Goal: Use online tool/utility: Utilize a website feature to perform a specific function

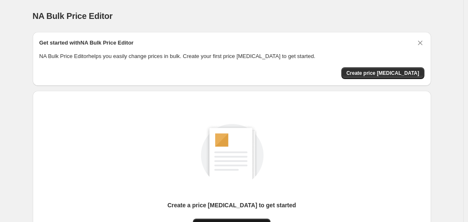
click at [234, 219] on button "New price [MEDICAL_DATA]" at bounding box center [232, 224] width 78 height 12
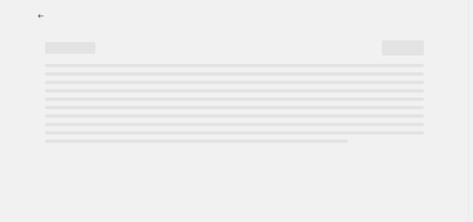
select select "percentage"
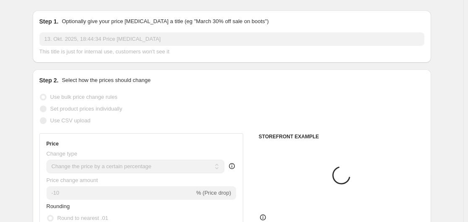
scroll to position [42, 0]
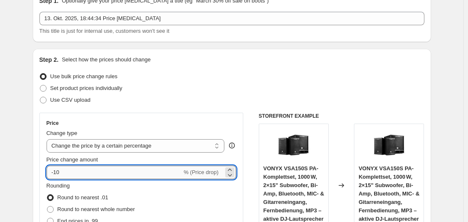
click at [156, 173] on input "-10" at bounding box center [115, 171] width 136 height 13
type input "-1"
type input "-30"
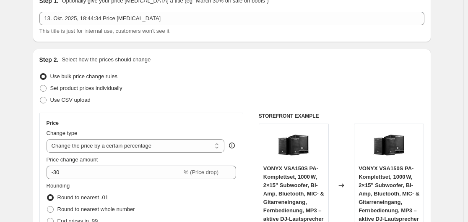
click at [188, 78] on div "Use bulk price change rules" at bounding box center [231, 77] width 385 height 12
click at [333, 91] on div "Set product prices individually" at bounding box center [231, 88] width 385 height 12
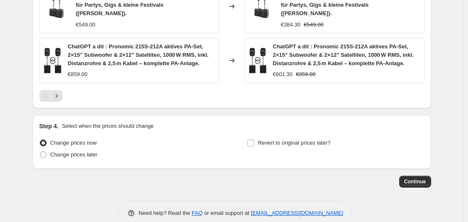
scroll to position [698, 0]
click at [416, 178] on span "Continue" at bounding box center [416, 181] width 22 height 7
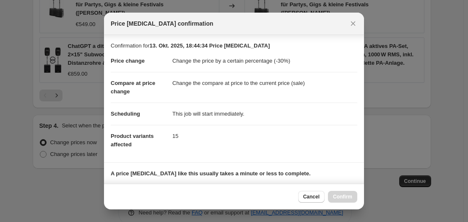
scroll to position [132, 0]
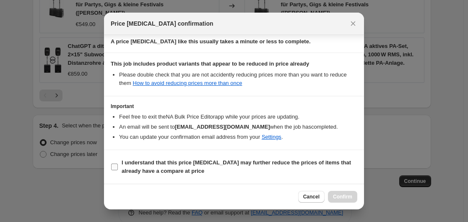
click at [170, 163] on b "I understand that this price [MEDICAL_DATA] may further reduce the prices of it…" at bounding box center [237, 166] width 230 height 15
click at [118, 163] on input "I understand that this price [MEDICAL_DATA] may further reduce the prices of it…" at bounding box center [114, 166] width 7 height 7
checkbox input "true"
click at [342, 194] on span "Confirm" at bounding box center [342, 196] width 19 height 7
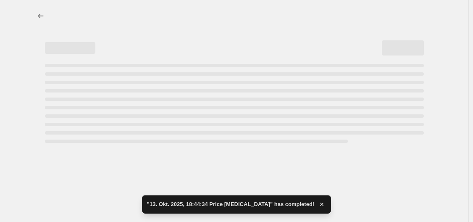
select select "percentage"
